Goal: Obtain resource: Obtain resource

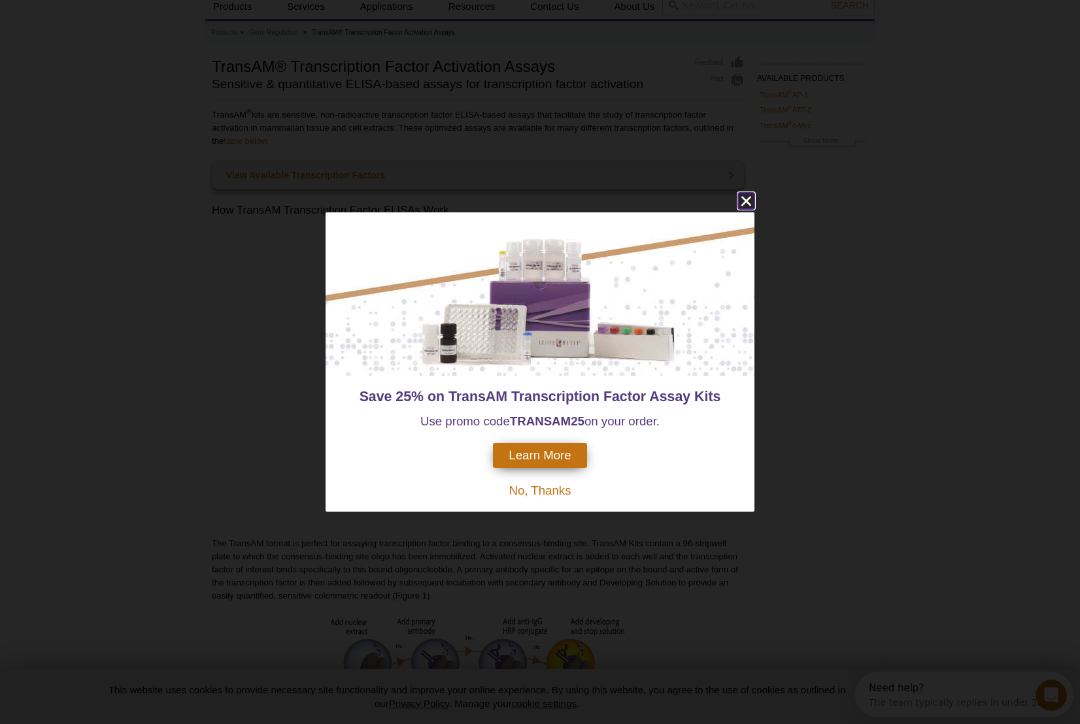
click at [748, 202] on icon "close" at bounding box center [746, 201] width 10 height 10
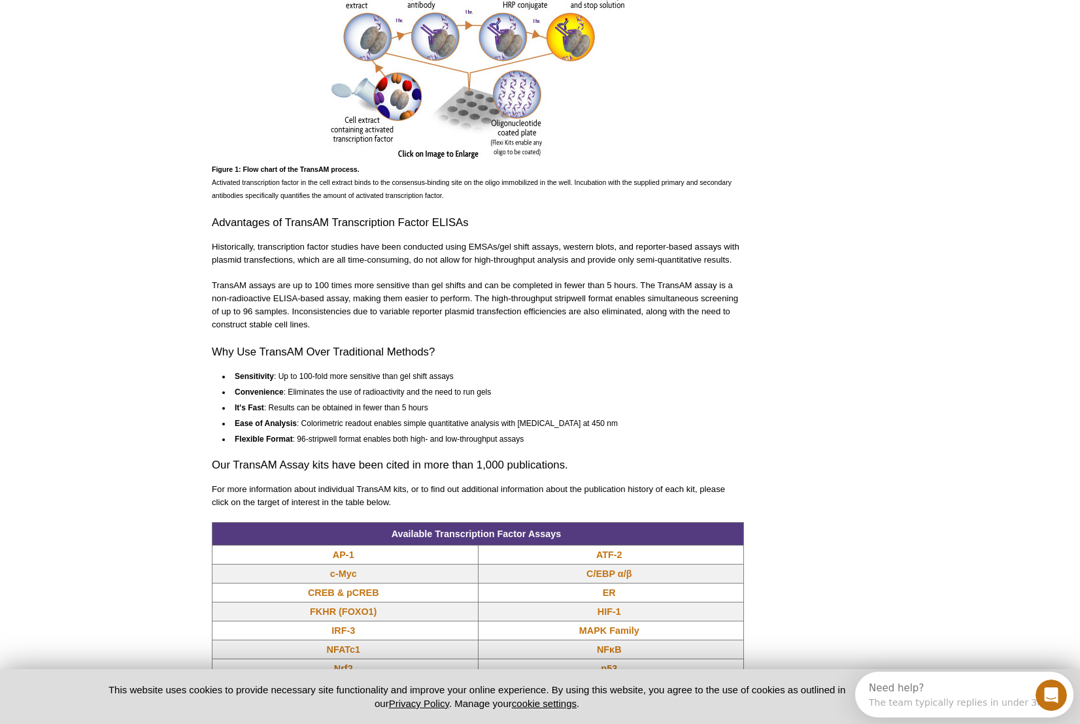
scroll to position [895, 0]
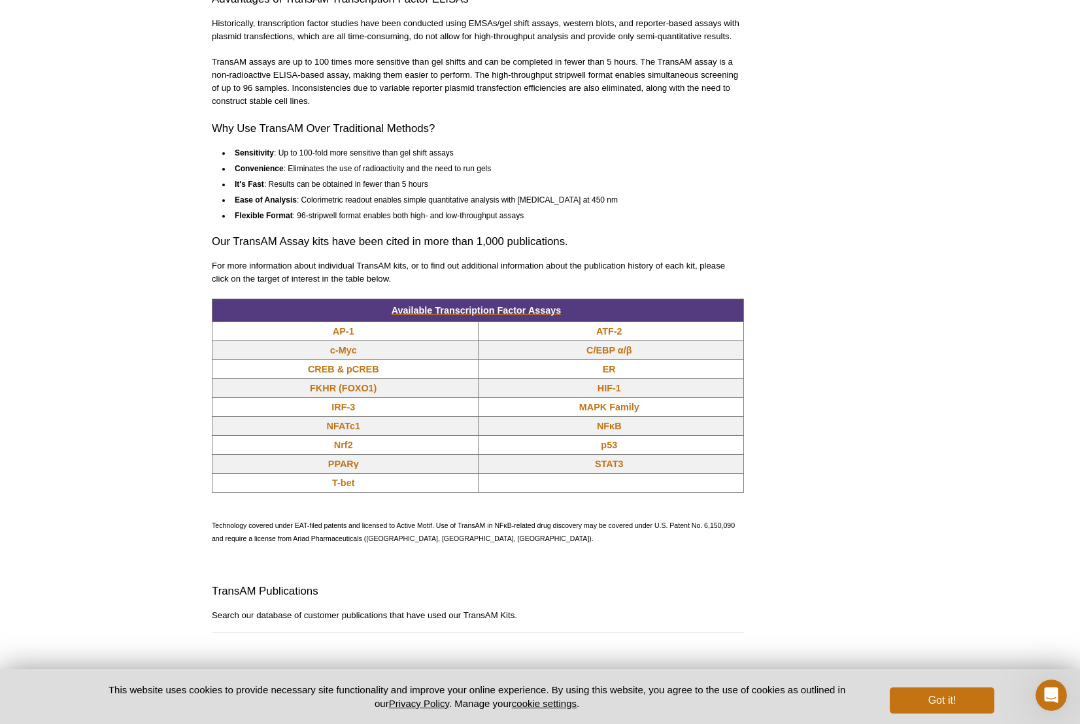
click at [546, 309] on span "Available Transcription Factor Assays" at bounding box center [477, 310] width 170 height 10
click at [536, 312] on span "Available Transcription Factor Assays" at bounding box center [477, 310] width 170 height 10
click at [339, 446] on link "Nrf2" at bounding box center [343, 445] width 19 height 13
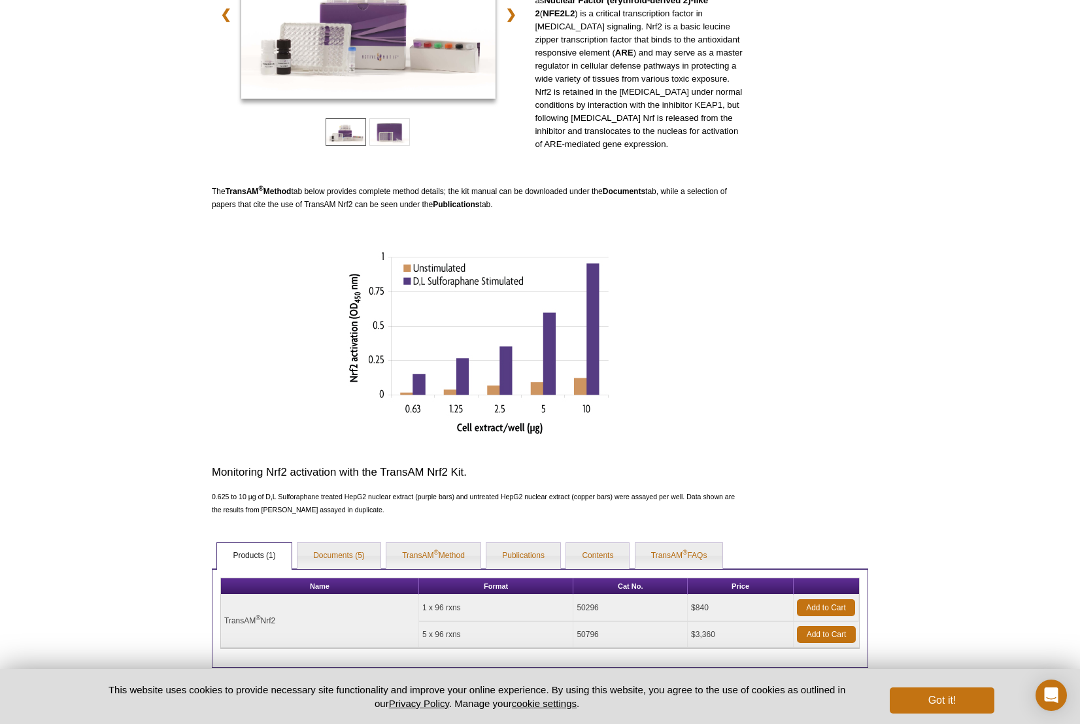
scroll to position [248, 0]
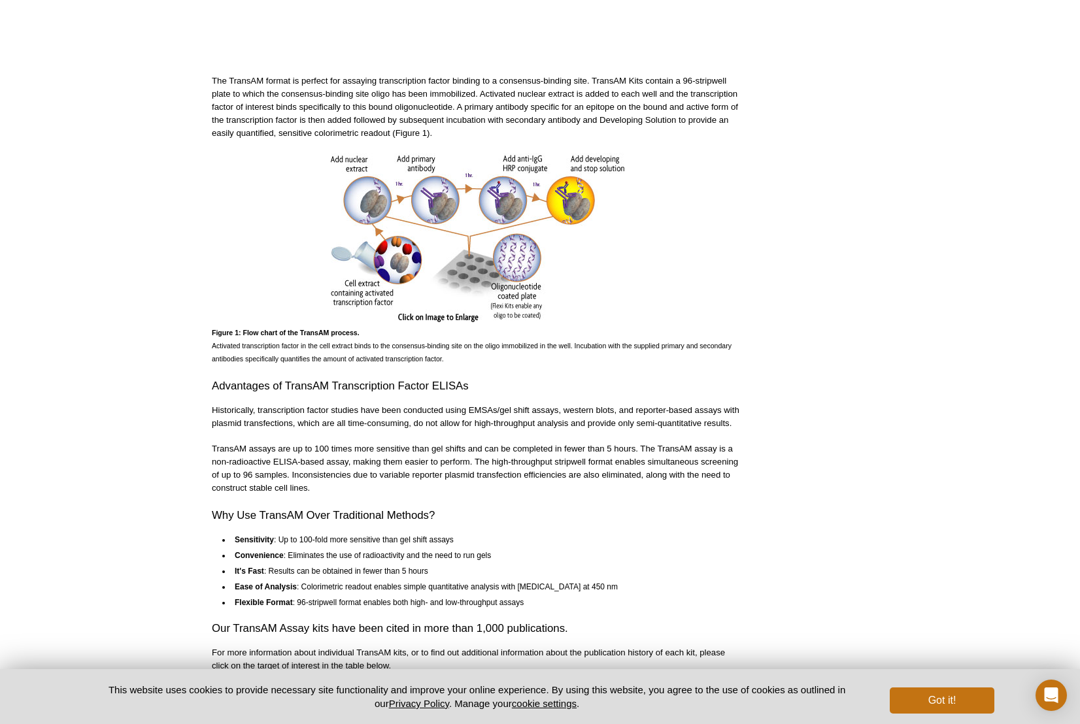
scroll to position [484, 0]
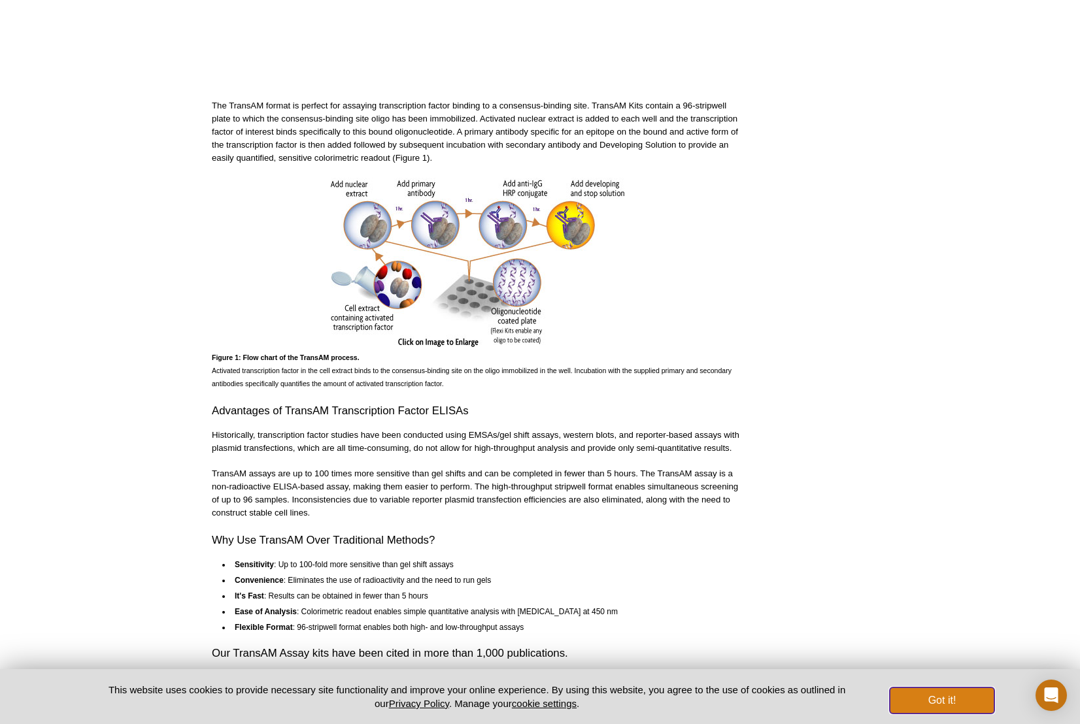
click at [943, 697] on button "Got it!" at bounding box center [942, 701] width 105 height 26
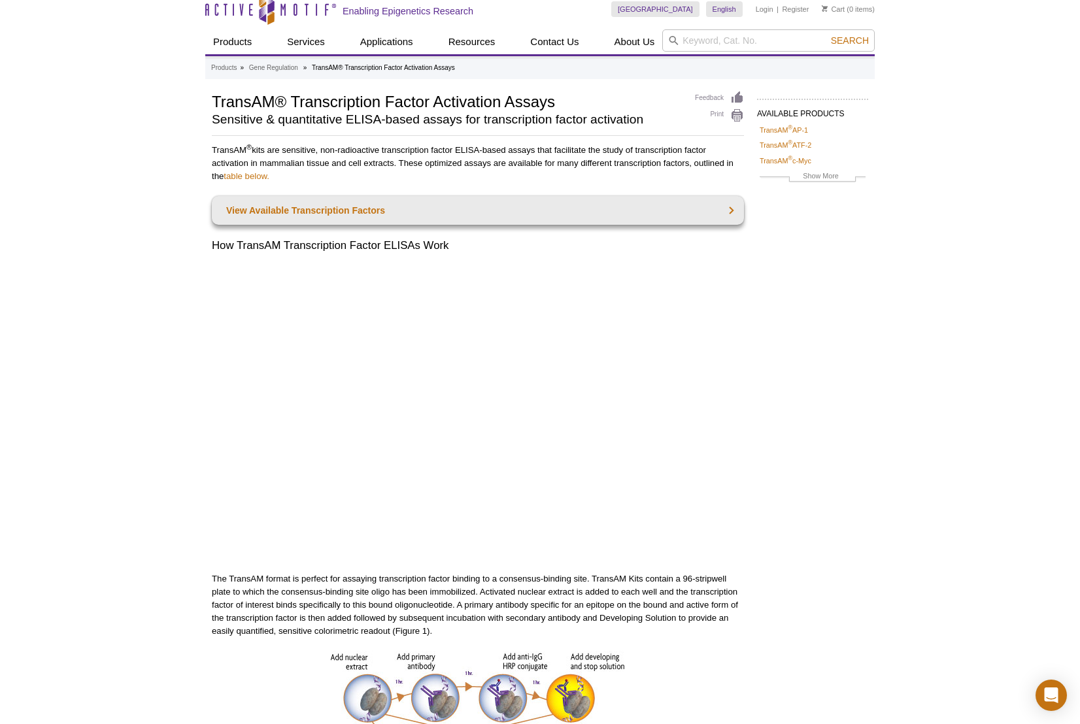
scroll to position [0, 0]
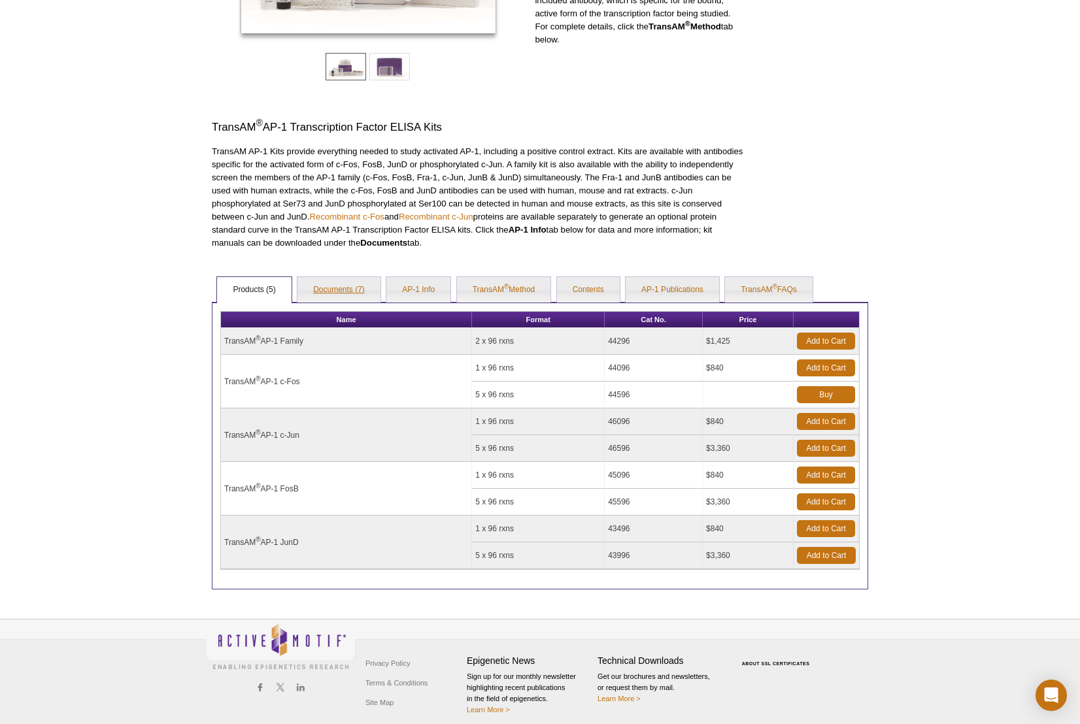
scroll to position [300, 0]
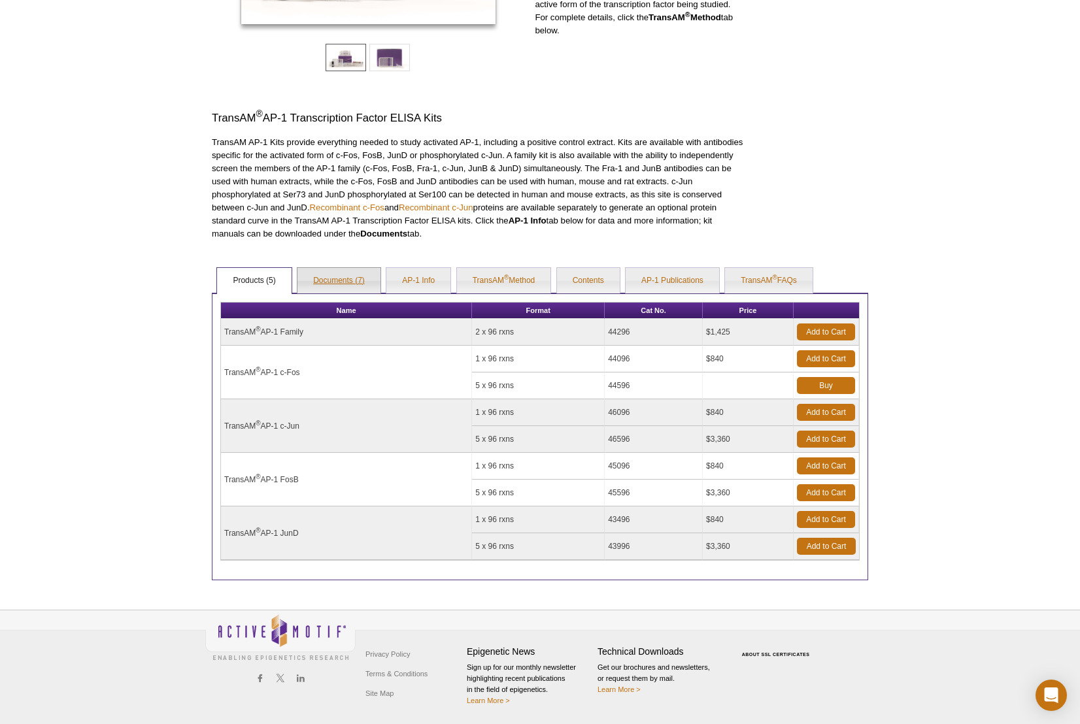
click at [314, 268] on link "Documents (7)" at bounding box center [338, 281] width 83 height 26
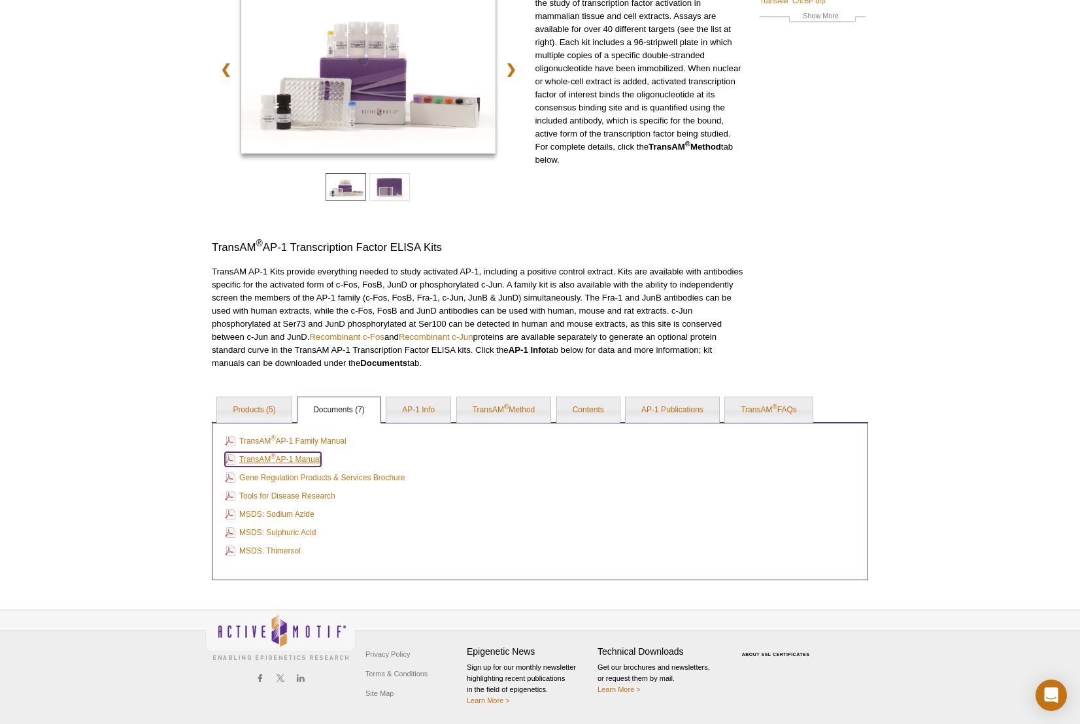
click at [310, 463] on link "TransAM ® AP-1 Manual" at bounding box center [273, 459] width 96 height 14
